Goal: Go to known website: Access a specific website the user already knows

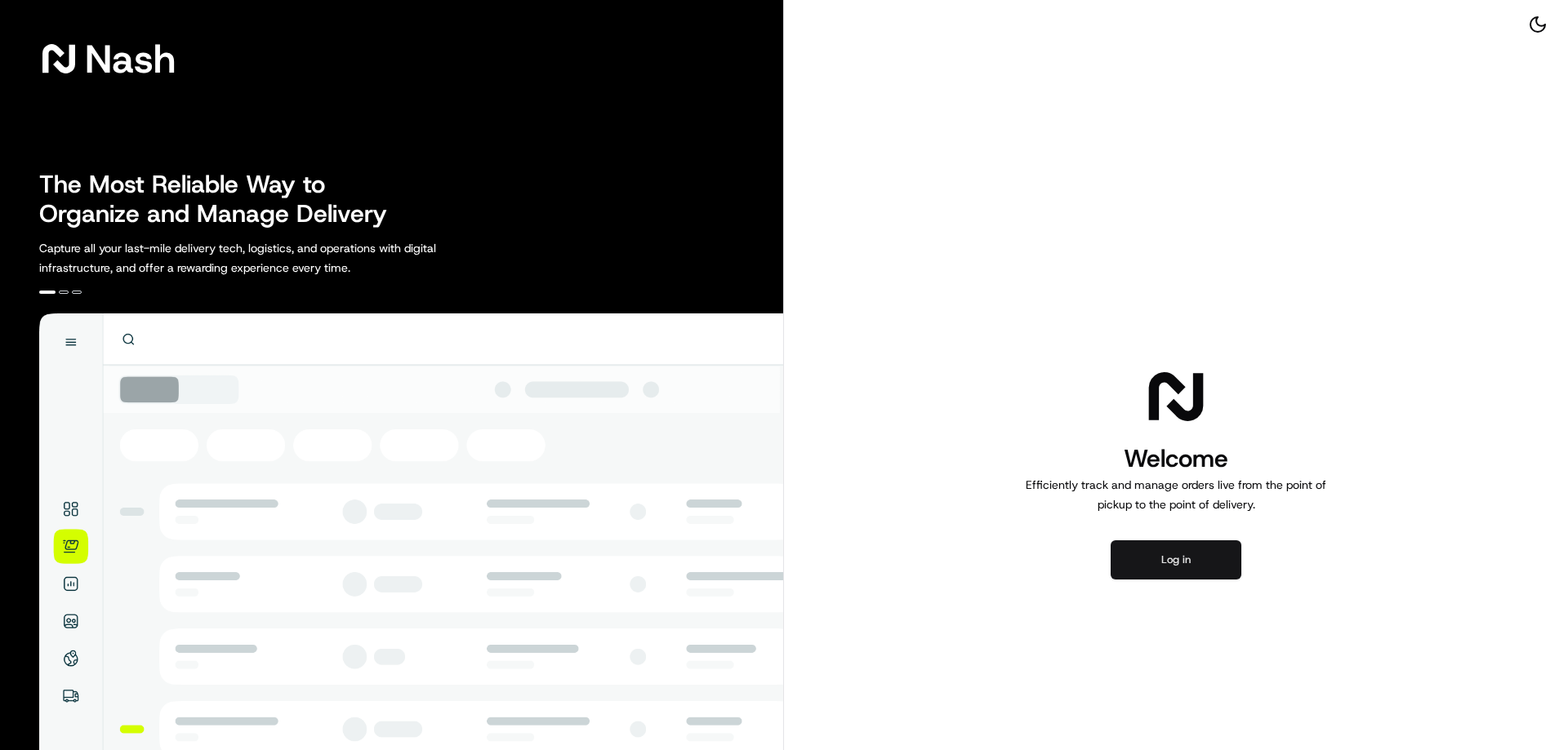
click at [1210, 558] on button "Log in" at bounding box center [1175, 559] width 130 height 39
